Goal: Information Seeking & Learning: Check status

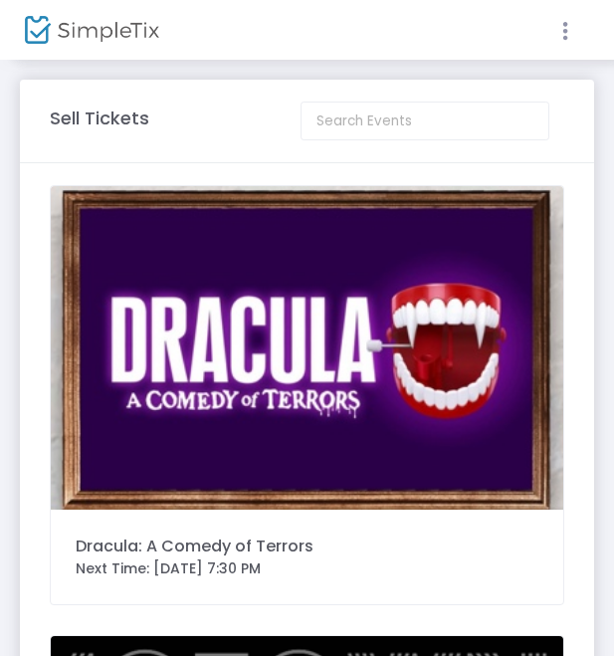
click at [568, 28] on icon at bounding box center [565, 31] width 18 height 25
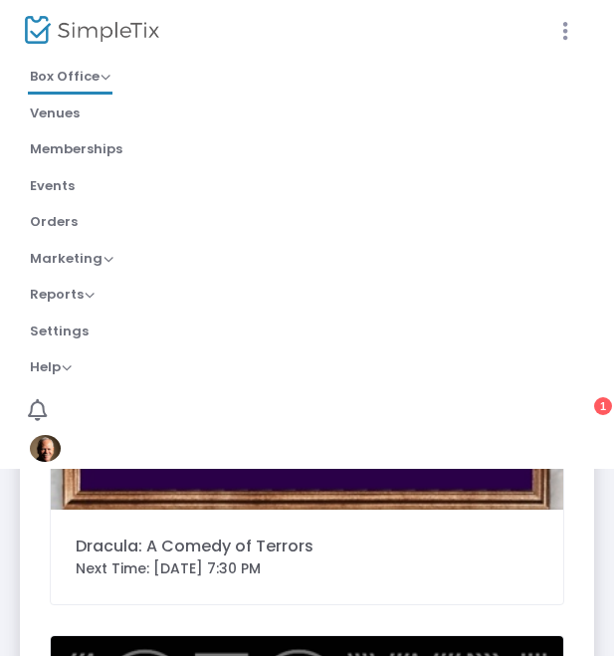
click at [563, 36] on icon at bounding box center [565, 31] width 18 height 25
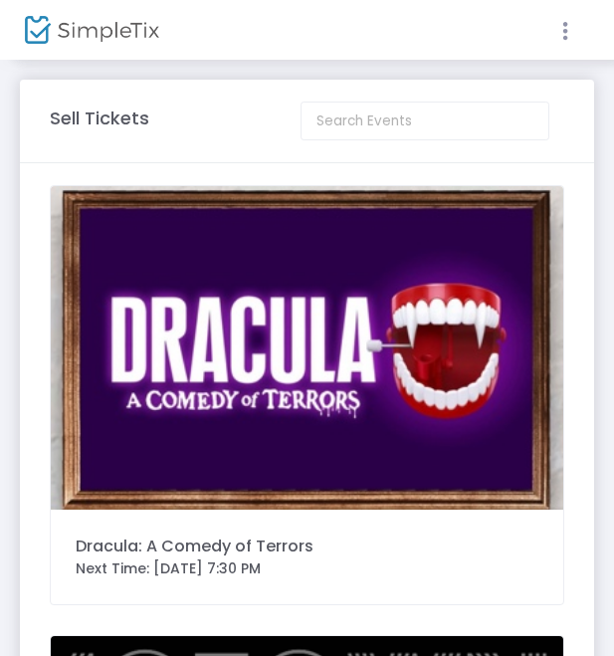
click at [566, 28] on icon at bounding box center [565, 31] width 18 height 25
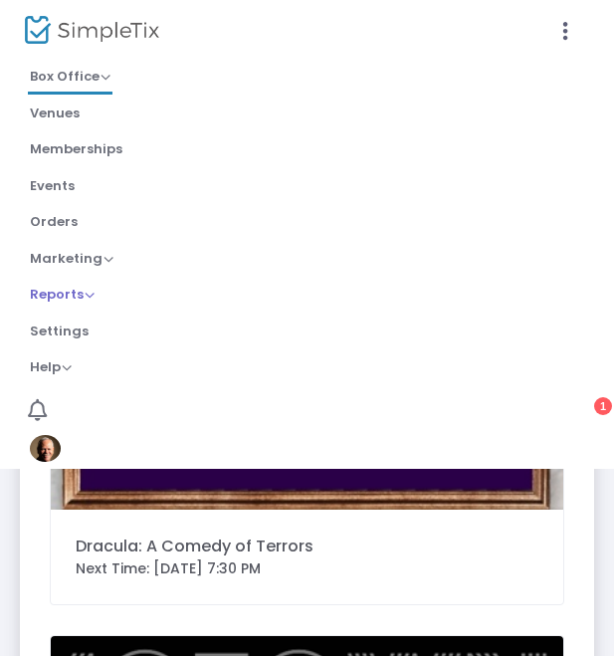
click at [68, 295] on span "Reports" at bounding box center [62, 294] width 65 height 19
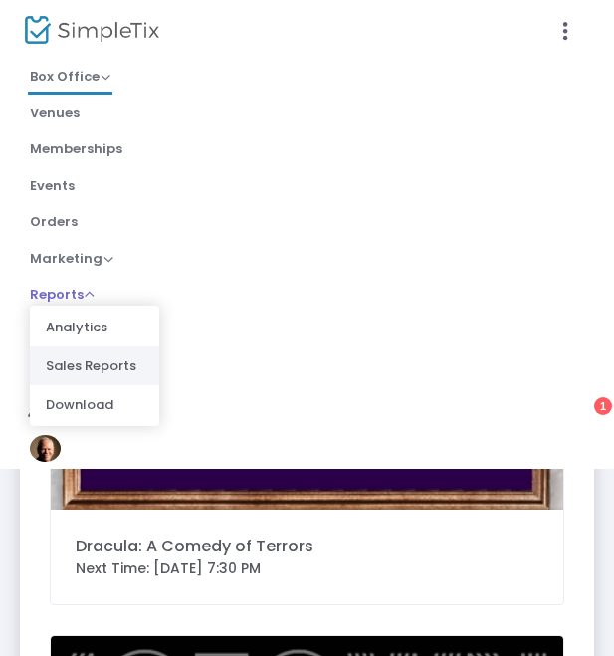
click at [113, 362] on li "Sales Reports" at bounding box center [94, 365] width 129 height 39
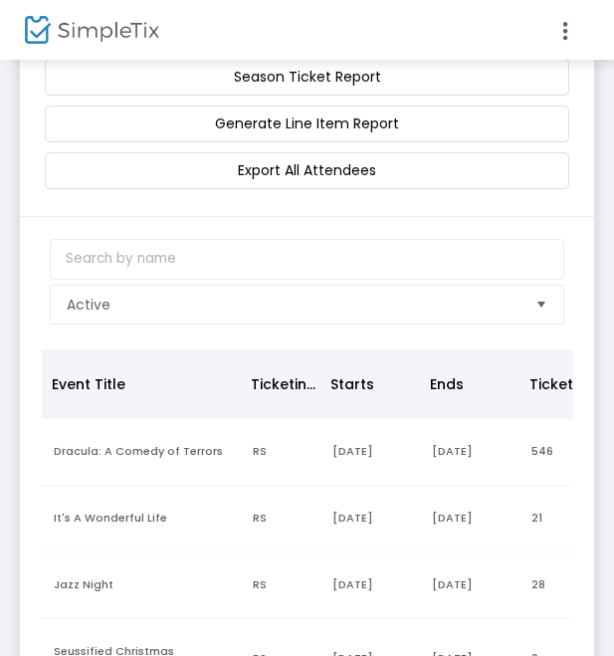
scroll to position [129, 0]
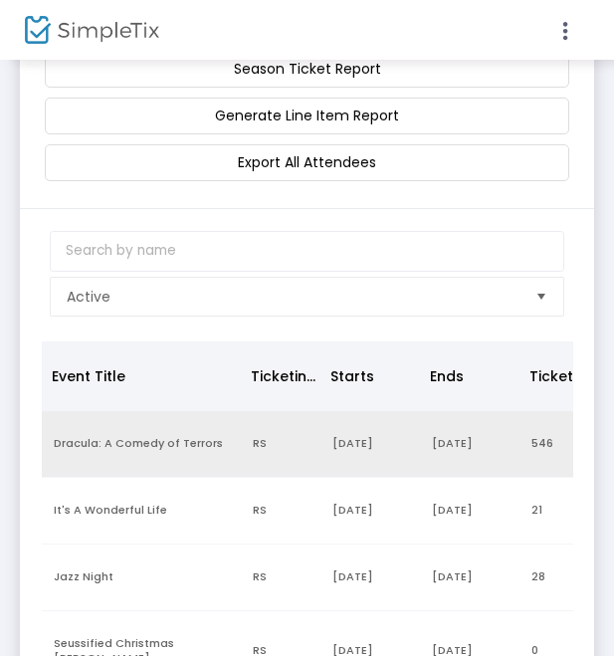
click at [59, 451] on td "Dracula: A Comedy of Terrors" at bounding box center [141, 444] width 199 height 67
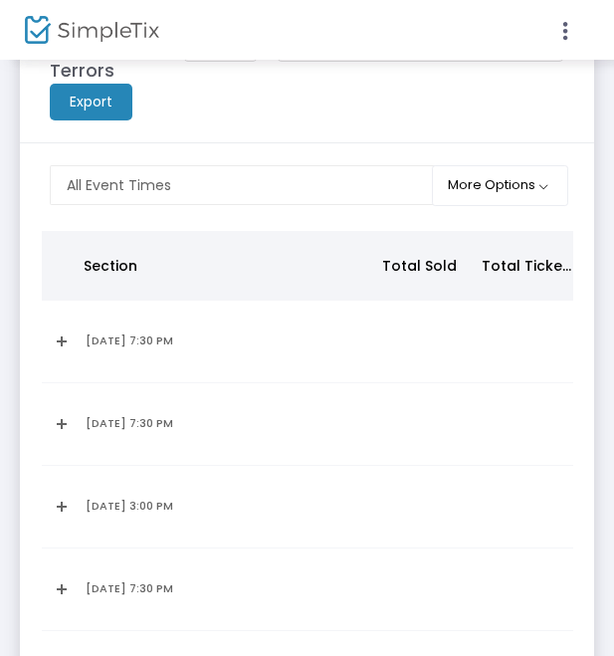
scroll to position [100, 0]
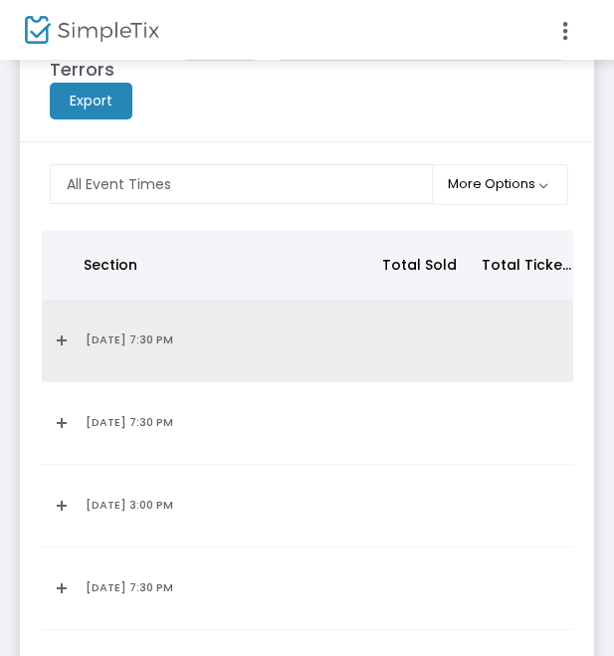
click at [55, 340] on link "Expand Details" at bounding box center [58, 341] width 8 height 32
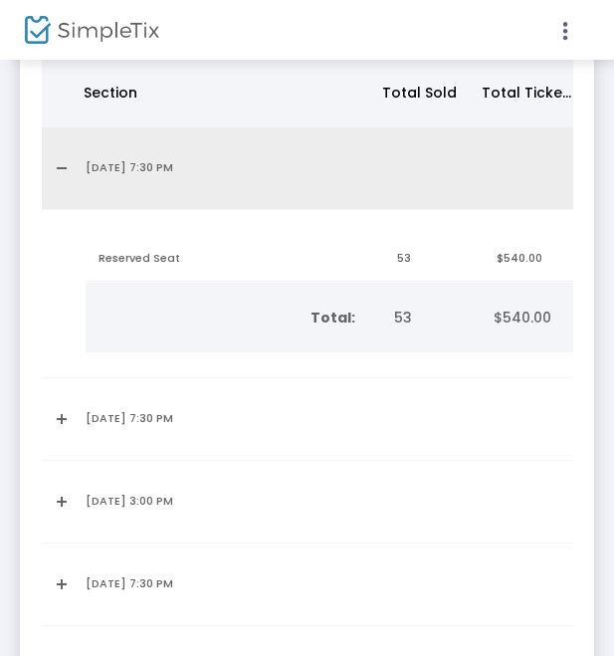
scroll to position [324, 0]
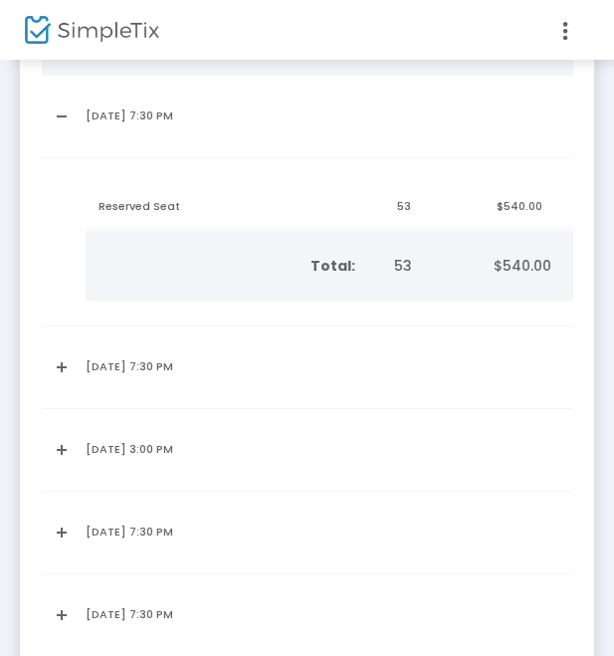
click at [48, 373] on td "Data table" at bounding box center [58, 368] width 32 height 83
click at [58, 375] on link "Expand Details" at bounding box center [58, 367] width 8 height 32
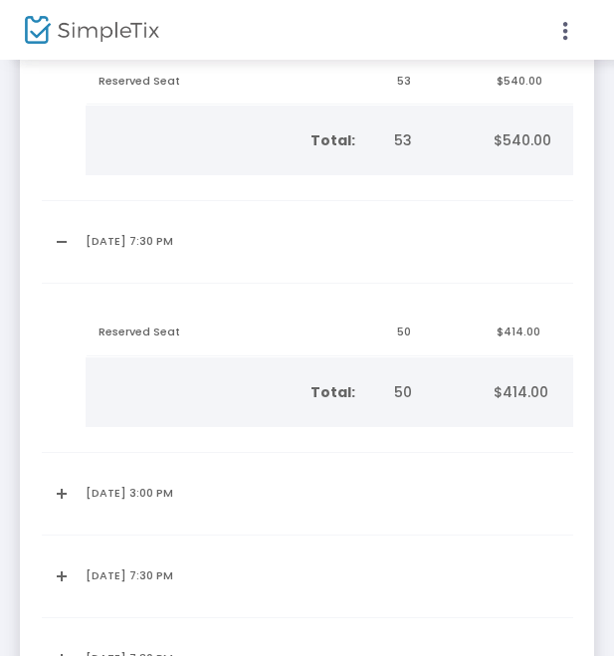
scroll to position [462, 0]
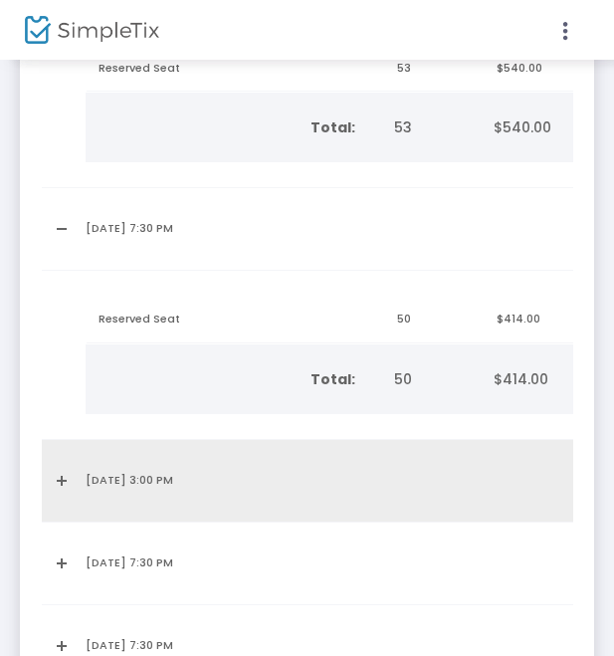
click at [55, 476] on link "Expand Details" at bounding box center [58, 481] width 8 height 32
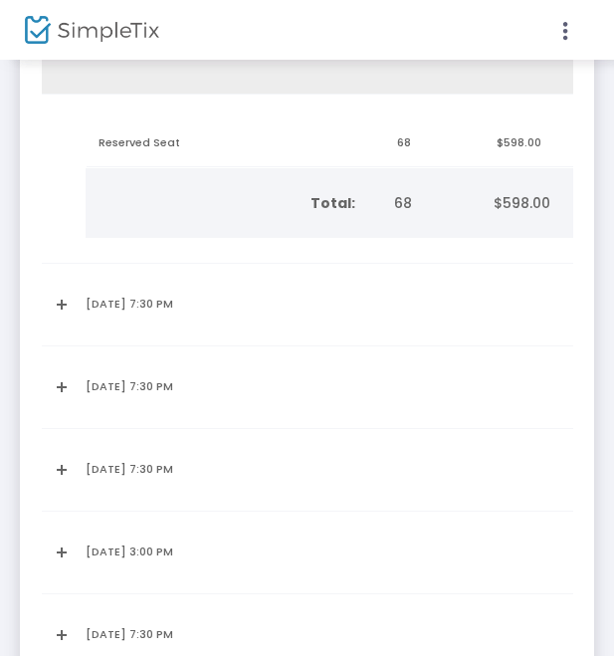
scroll to position [900, 0]
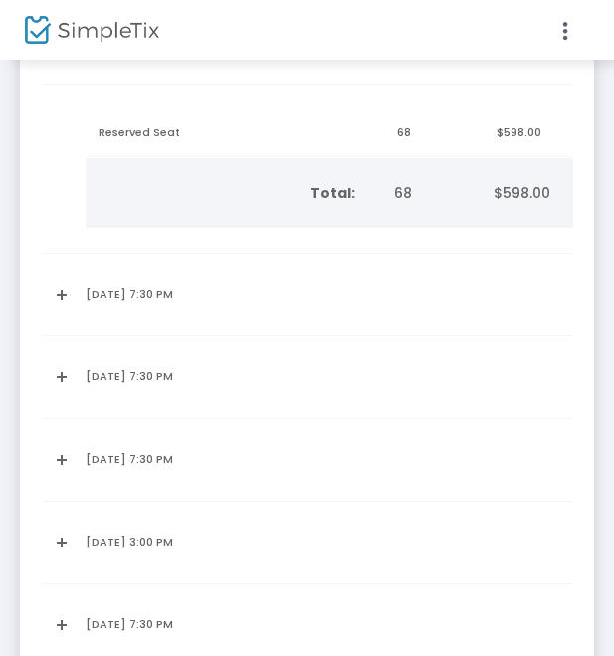
click at [61, 296] on link "Expand Details" at bounding box center [58, 295] width 8 height 32
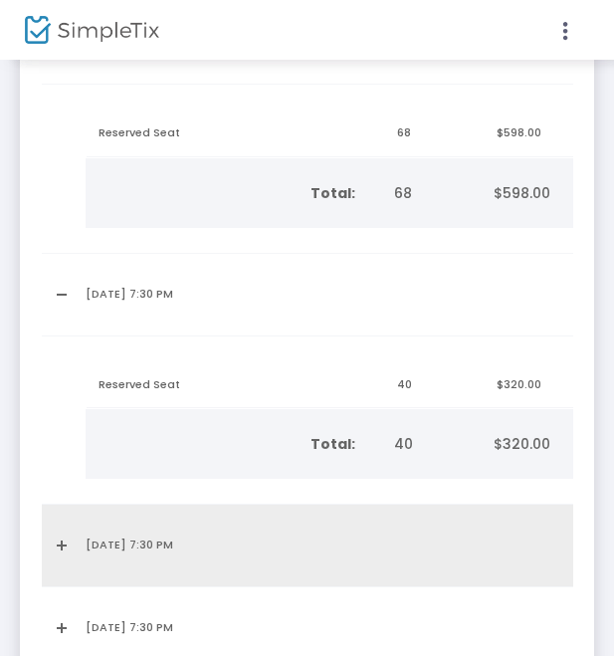
click at [62, 535] on link "Expand Details" at bounding box center [58, 546] width 8 height 32
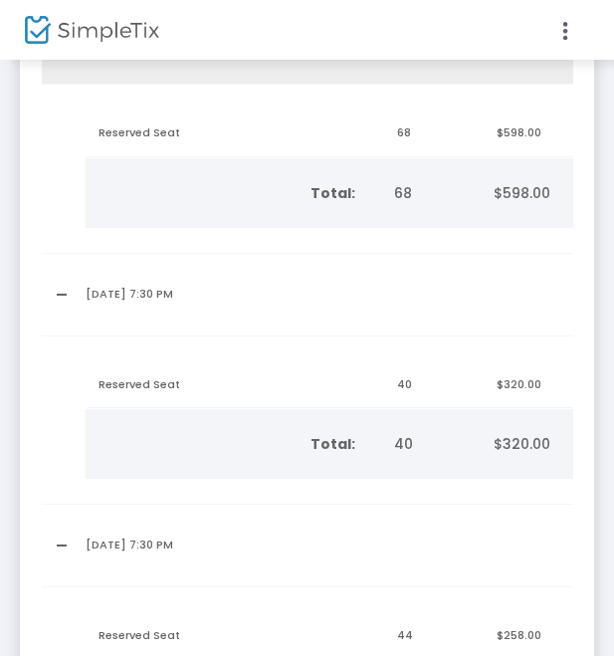
click at [284, 65] on td "10/5/2025 3:00 PM" at bounding box center [223, 43] width 299 height 83
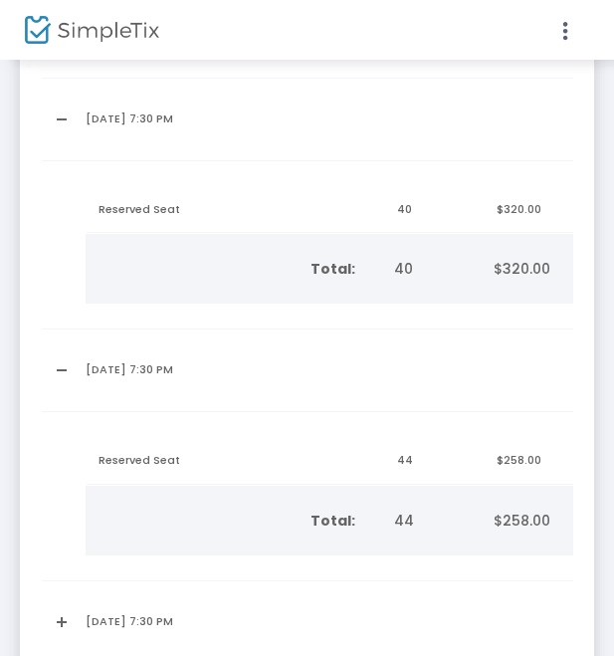
scroll to position [1076, 0]
click at [283, 297] on th "Total:" at bounding box center [235, 268] width 299 height 70
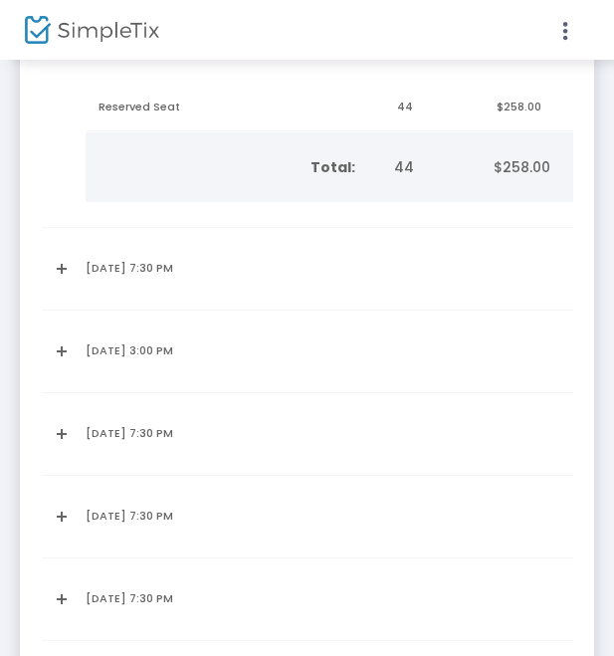
scroll to position [1431, 0]
click at [60, 277] on link "Expand Details" at bounding box center [58, 267] width 8 height 32
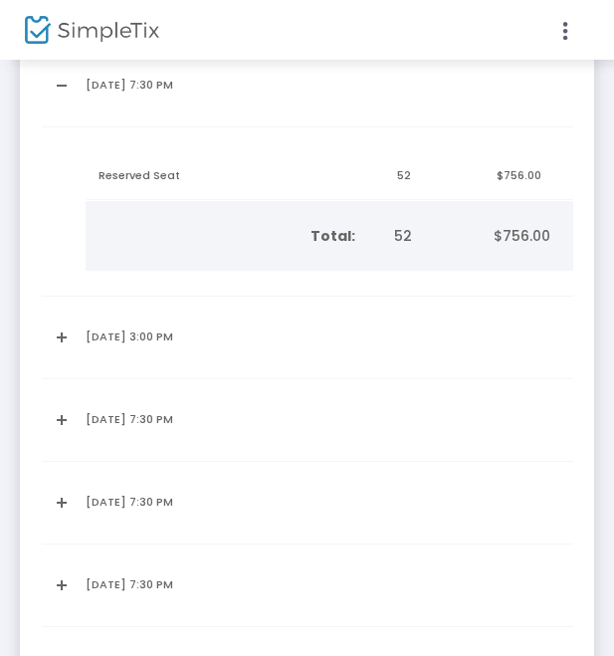
scroll to position [1628, 0]
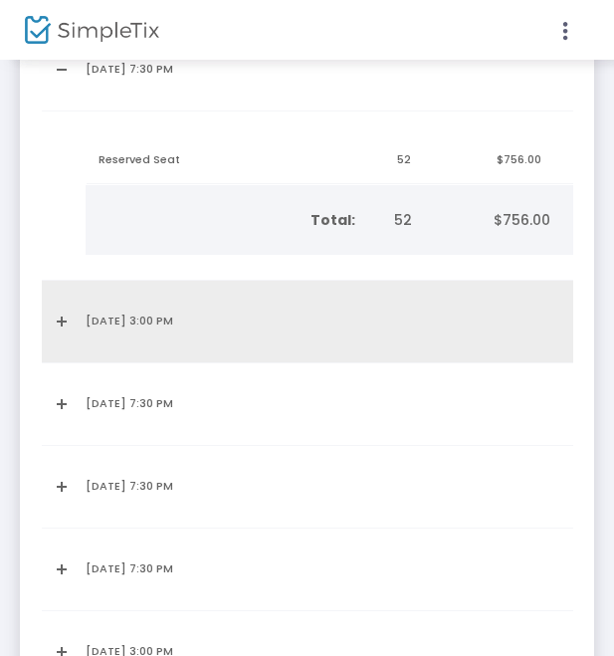
click at [56, 330] on link "Expand Details" at bounding box center [58, 322] width 8 height 32
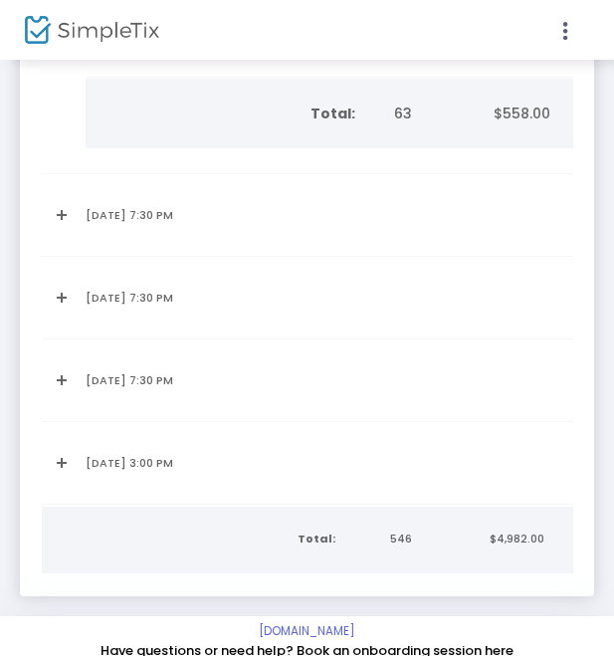
scroll to position [1992, 0]
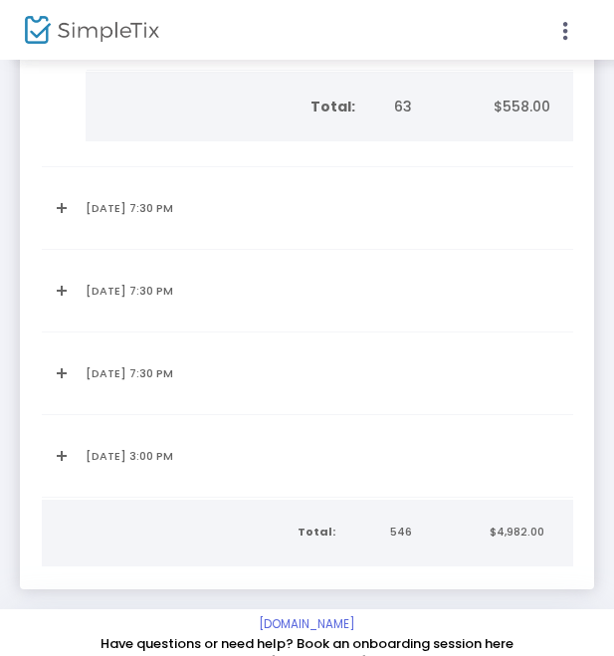
click at [60, 212] on link "Expand Details" at bounding box center [58, 208] width 8 height 32
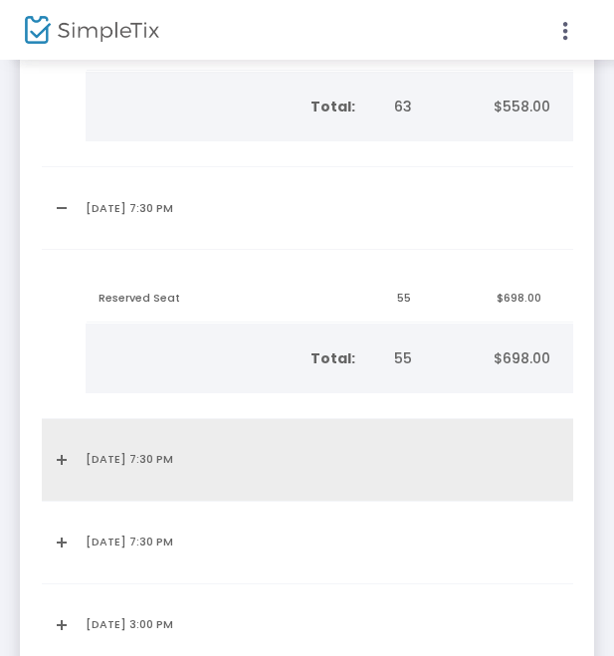
click at [56, 467] on link "Expand Details" at bounding box center [58, 460] width 8 height 32
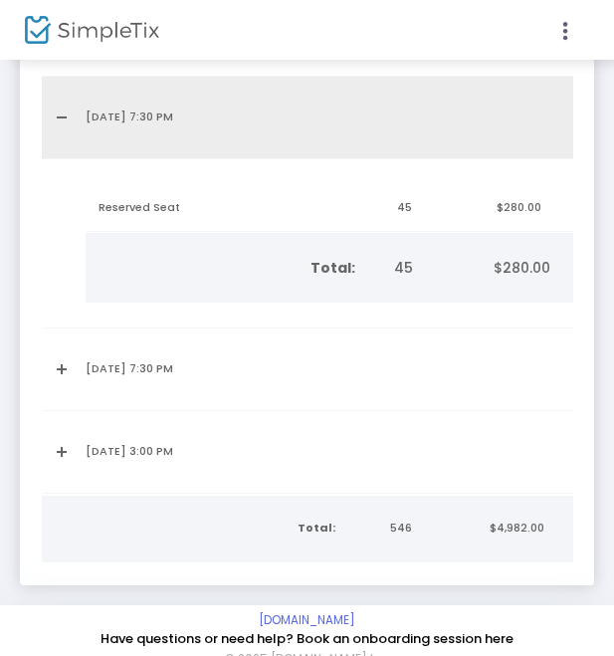
scroll to position [2328, 0]
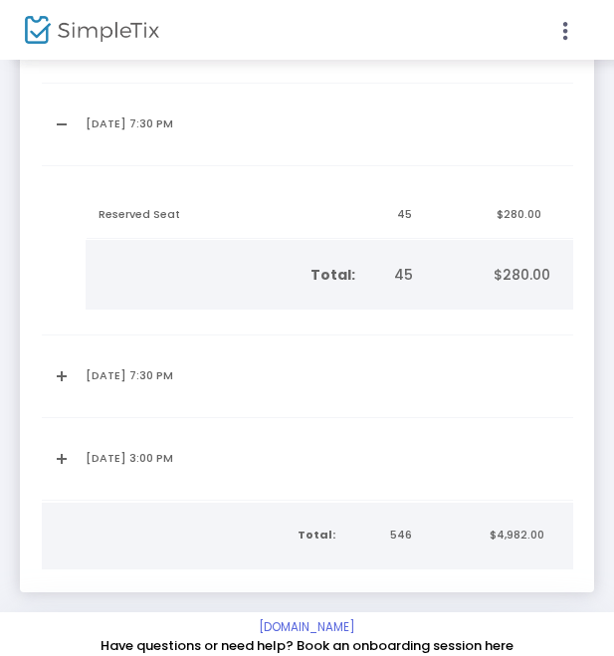
click at [62, 379] on link "Expand Details" at bounding box center [58, 376] width 8 height 32
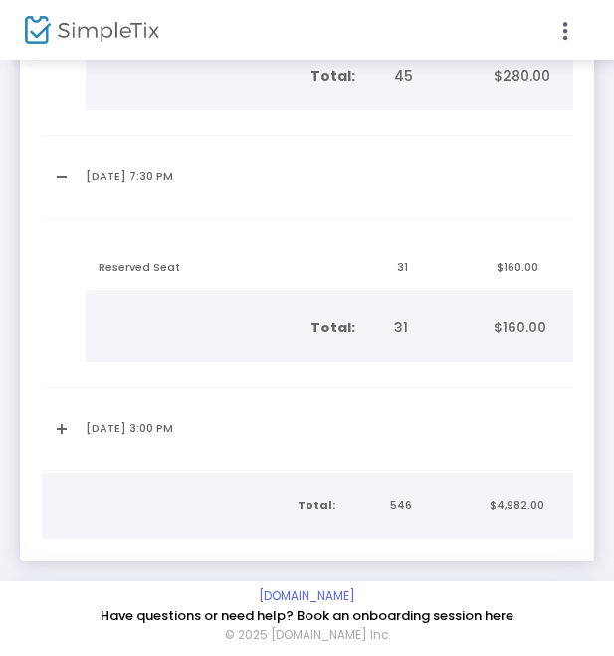
scroll to position [2526, 0]
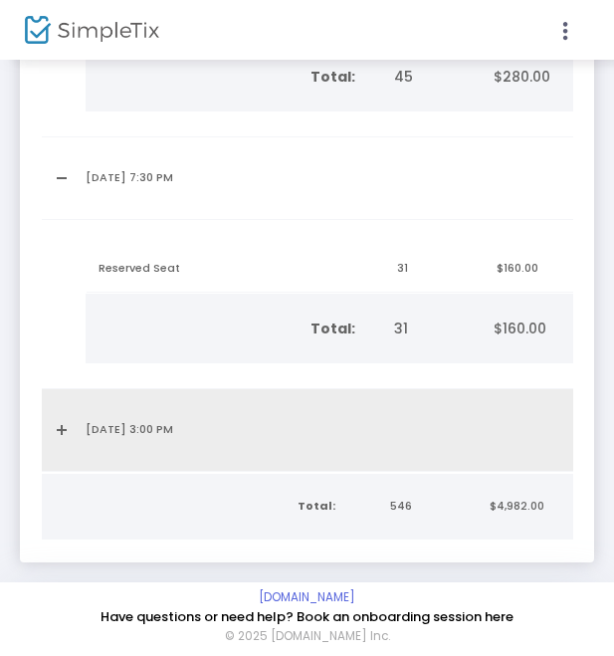
click at [62, 429] on link "Expand Details" at bounding box center [58, 430] width 8 height 32
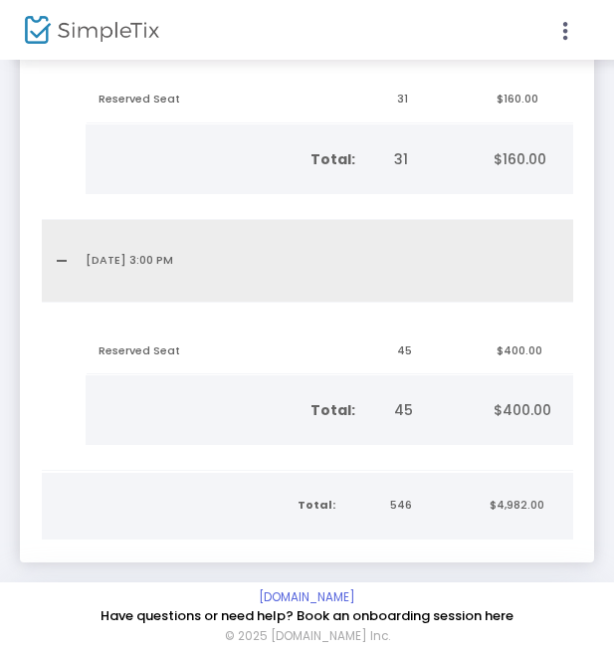
scroll to position [2694, 0]
